Goal: Transaction & Acquisition: Purchase product/service

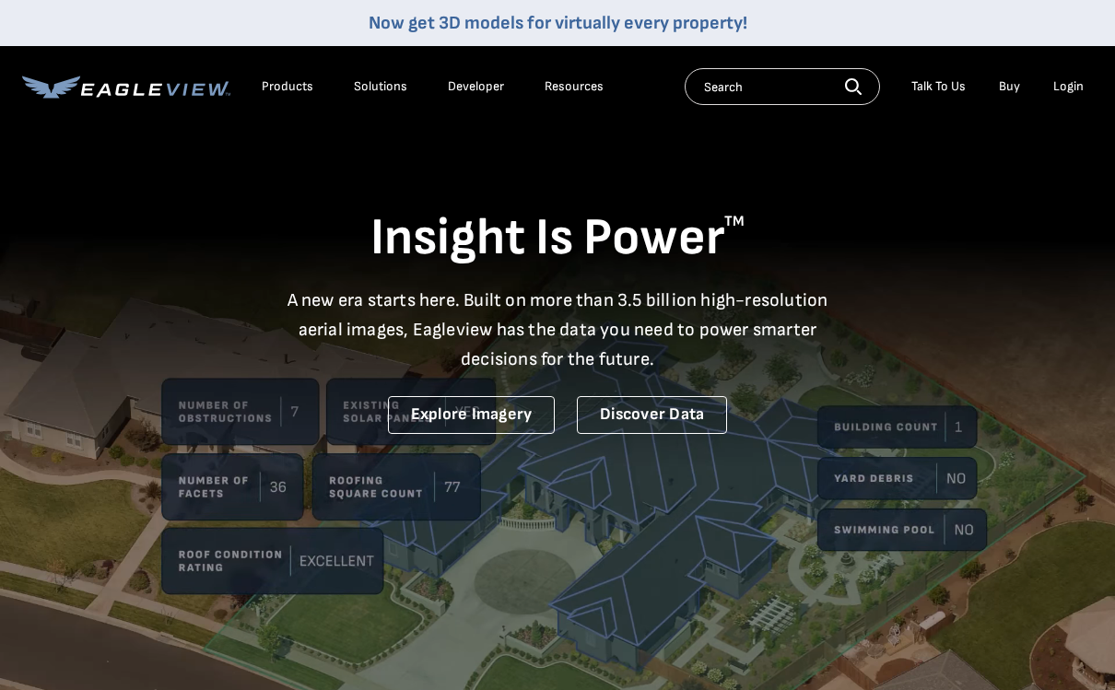
click at [491, 414] on link "Explore Imagery" at bounding box center [472, 415] width 168 height 38
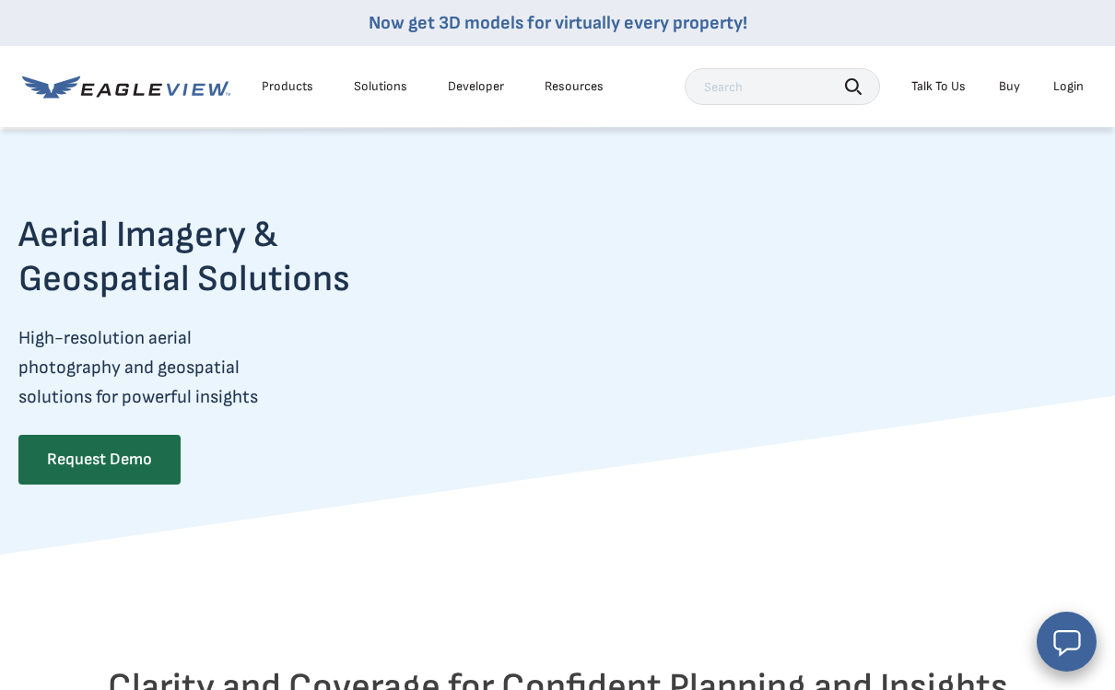
click at [1011, 84] on link "Buy" at bounding box center [1009, 86] width 21 height 17
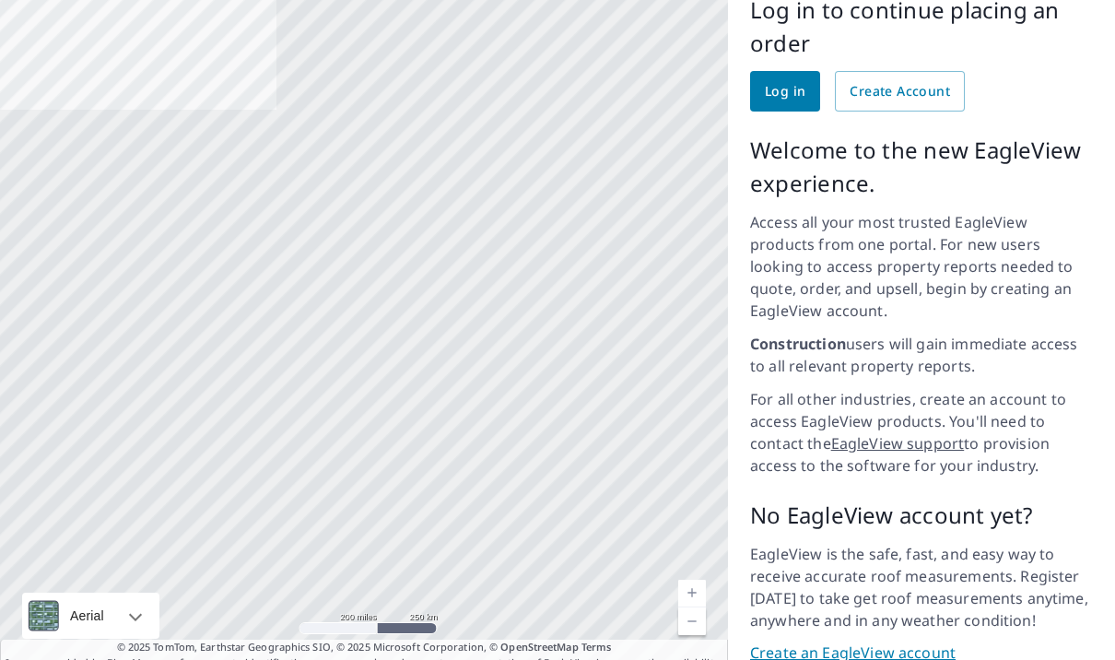
scroll to position [64, 0]
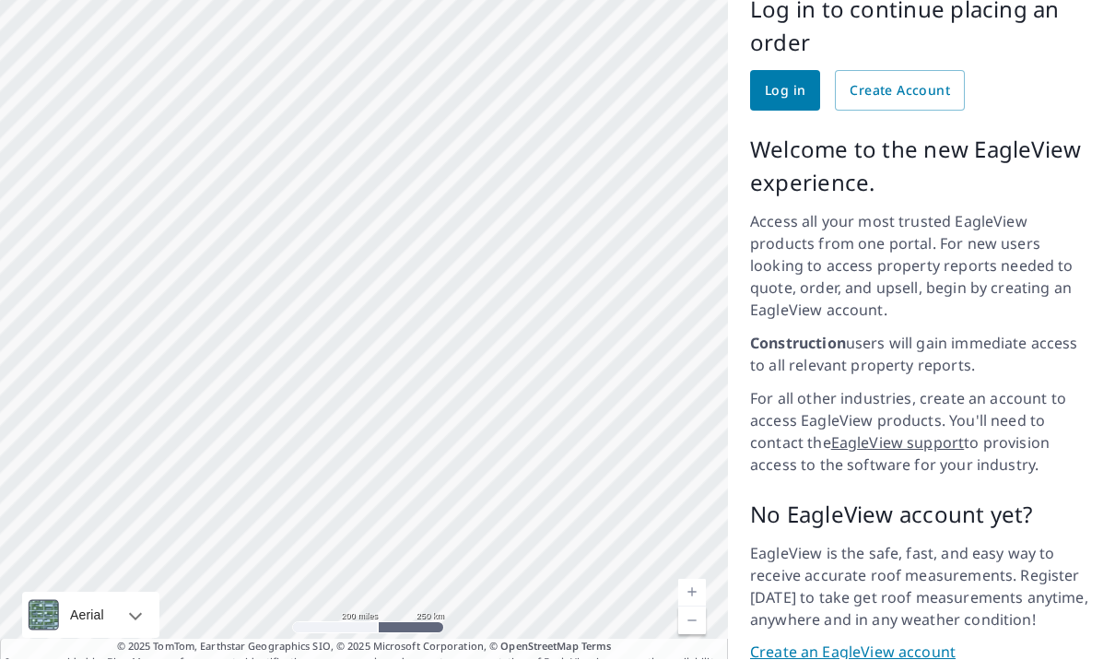
click at [696, 580] on link "Current Level 5, Zoom In" at bounding box center [692, 594] width 28 height 28
click at [695, 580] on link "Current Level 6, Zoom In" at bounding box center [692, 594] width 28 height 28
click at [693, 580] on link "Current Level 7, Zoom In" at bounding box center [692, 594] width 28 height 28
click at [695, 580] on link "Current Level 8, Zoom In" at bounding box center [692, 594] width 28 height 28
click at [696, 580] on link "Current Level 9, Zoom In" at bounding box center [692, 594] width 28 height 28
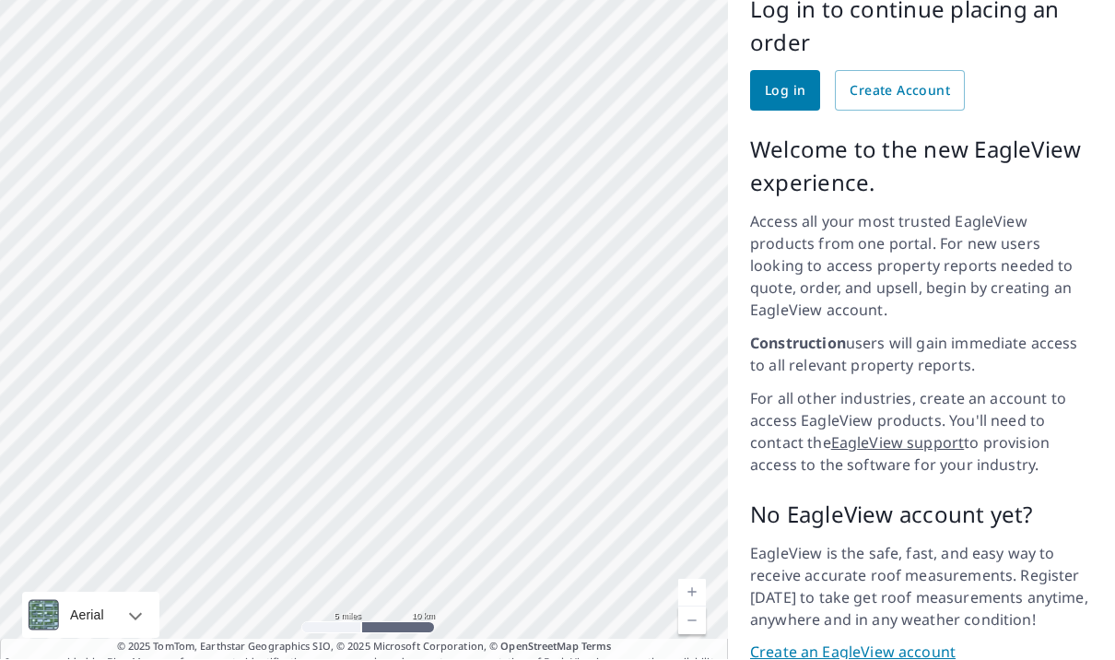
click at [698, 580] on link "Current Level 10, Zoom In" at bounding box center [692, 594] width 28 height 28
click at [703, 580] on link "Current Level 11, Zoom In" at bounding box center [692, 594] width 28 height 28
click at [696, 580] on link "Current Level 12, Zoom In" at bounding box center [692, 594] width 28 height 28
click at [693, 580] on link "Current Level 13, Zoom In" at bounding box center [692, 594] width 28 height 28
click at [696, 580] on link "Current Level 14, Zoom In" at bounding box center [692, 594] width 28 height 28
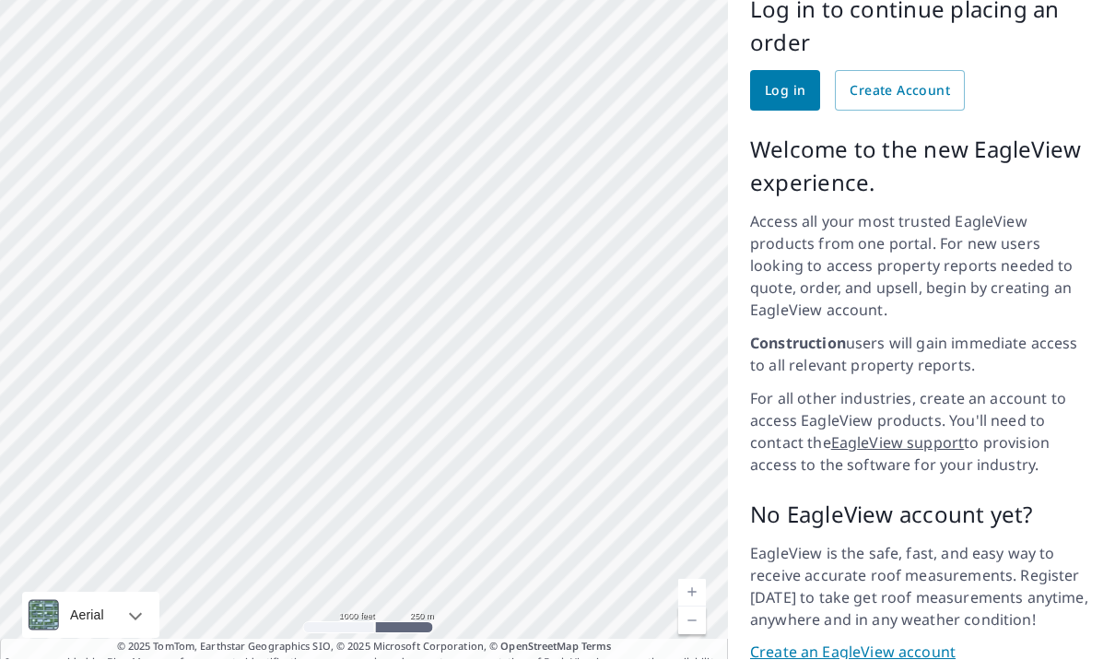
click at [698, 580] on link "Current Level 15, Zoom In" at bounding box center [692, 594] width 28 height 28
click at [698, 580] on link "Current Level 16, Zoom In" at bounding box center [692, 594] width 28 height 28
click at [694, 580] on link "Current Level 17, Zoom In" at bounding box center [692, 594] width 28 height 28
click at [695, 580] on link "Current Level 5, Zoom In" at bounding box center [692, 594] width 28 height 28
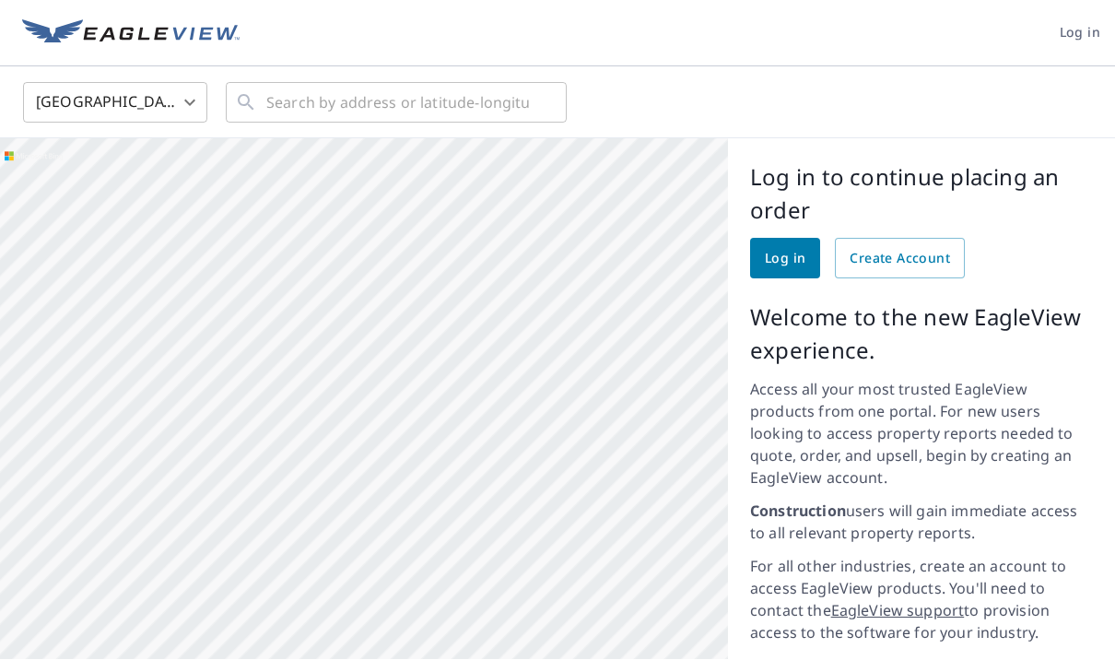
scroll to position [0, 0]
click at [298, 77] on input "text" at bounding box center [397, 103] width 263 height 52
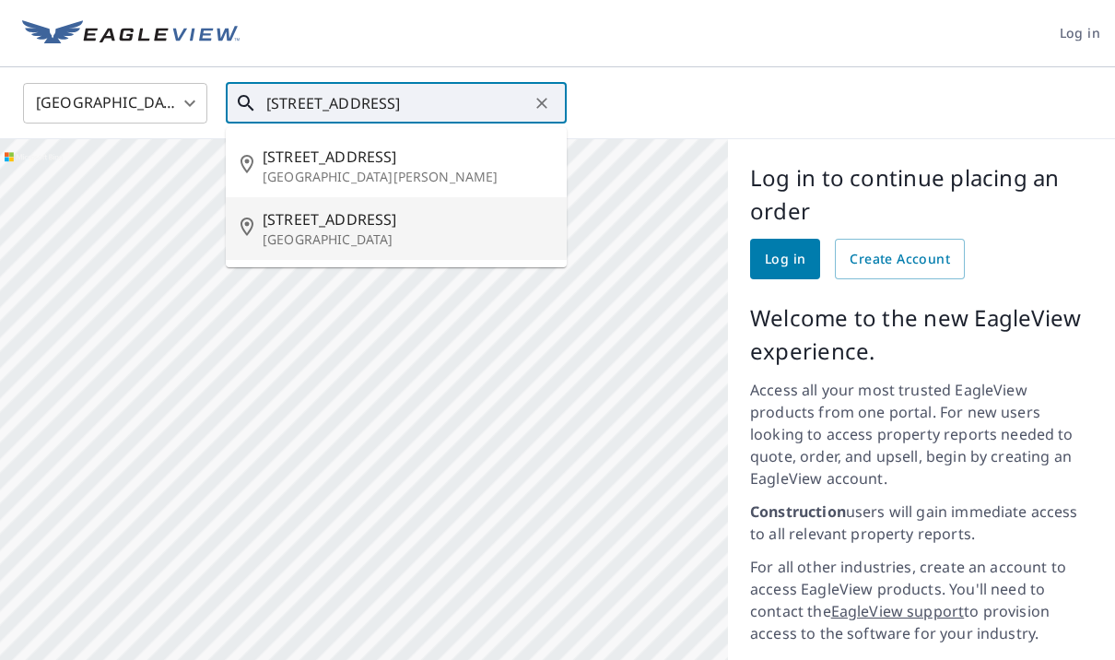
click at [370, 230] on p "Myrtle Beach, SC 29575" at bounding box center [407, 239] width 289 height 18
type input "114 7th Ave S Myrtle Beach, SC 29575"
